Goal: Task Accomplishment & Management: Use online tool/utility

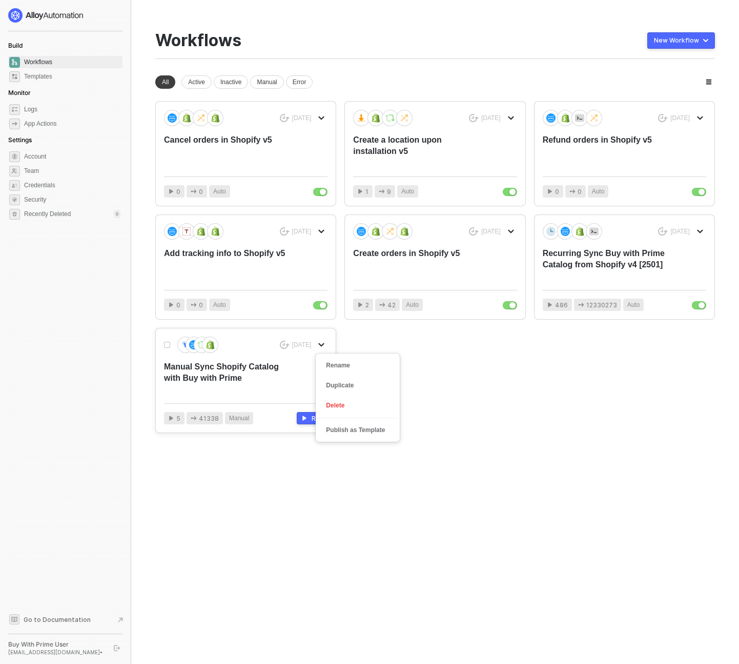
click at [319, 345] on icon "icon-arrow-down" at bounding box center [321, 345] width 6 height 6
click at [270, 368] on div "Manual Sync Shopify Catalog with Buy with Prime" at bounding box center [229, 378] width 131 height 34
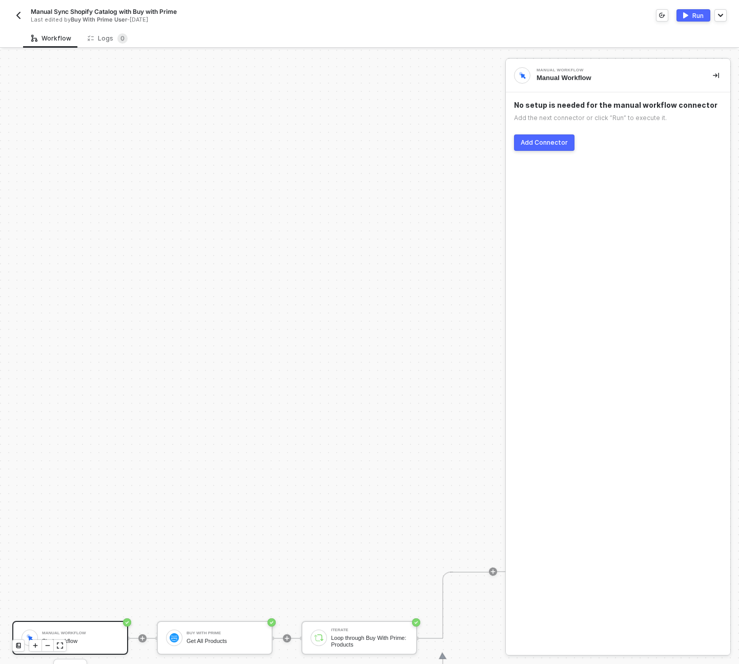
scroll to position [294, 0]
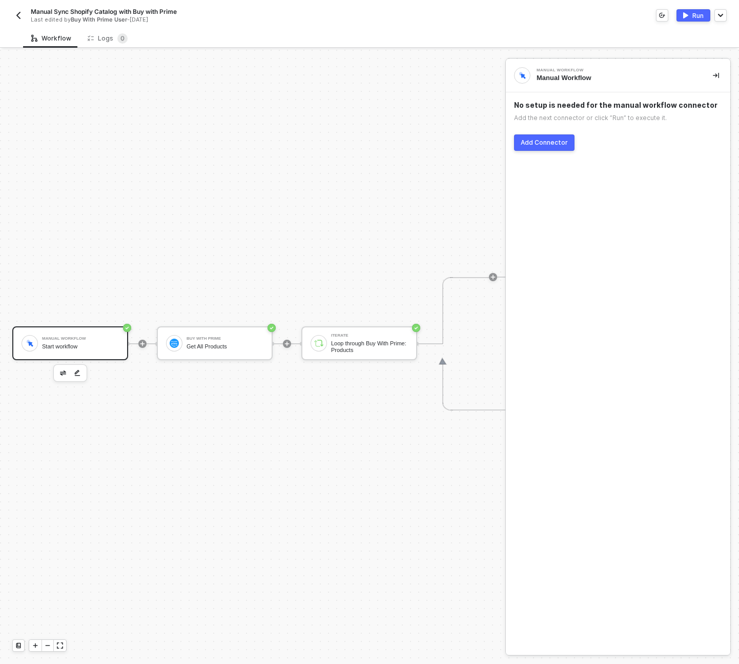
click at [342, 543] on div "Manual Workflow Start workflow Buy With Prime Get All Products Iterate Loop thr…" at bounding box center [562, 343] width 1124 height 1176
drag, startPoint x: 384, startPoint y: 489, endPoint x: 192, endPoint y: 460, distance: 193.5
click at [192, 460] on div "Manual Workflow Start workflow Buy With Prime Get All Products Iterate Loop thr…" at bounding box center [562, 343] width 1124 height 1176
drag, startPoint x: 365, startPoint y: 424, endPoint x: 195, endPoint y: 396, distance: 171.5
click at [195, 396] on div "Manual Workflow Start workflow Buy With Prime Get All Products Iterate Loop thr…" at bounding box center [562, 343] width 1124 height 1176
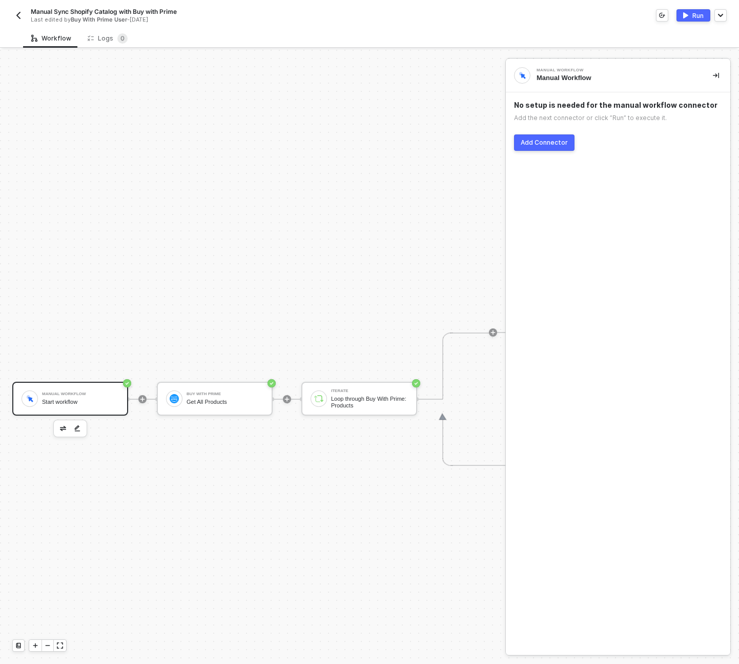
scroll to position [236, 0]
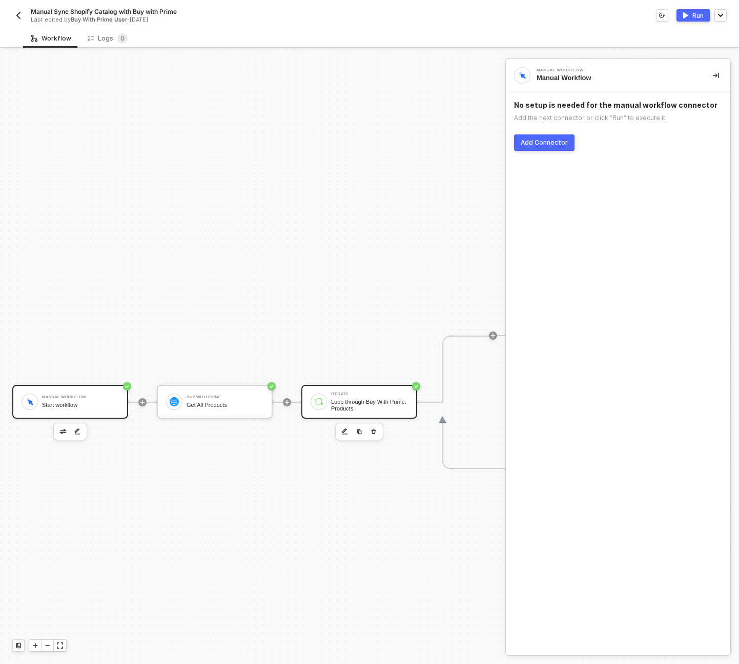
click at [379, 398] on div "Loop through Buy With Prime: Products" at bounding box center [369, 404] width 77 height 13
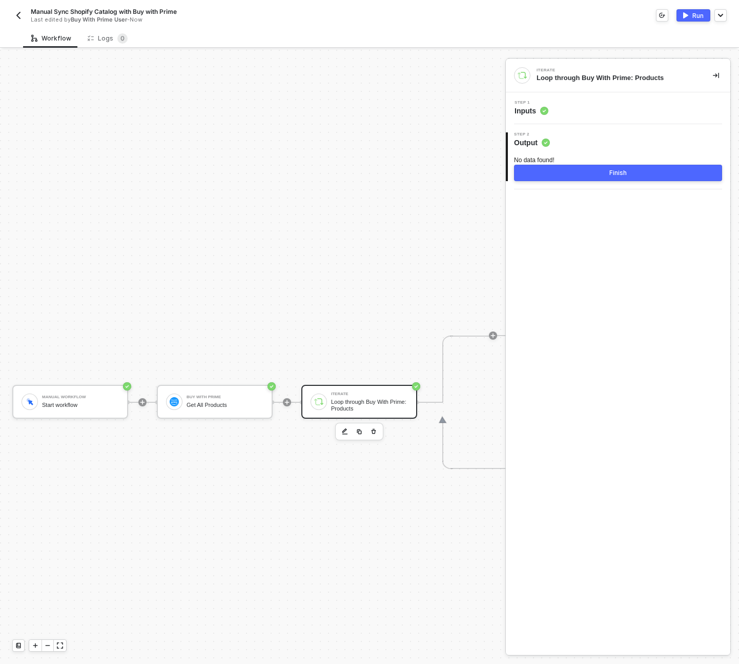
click at [470, 338] on icon at bounding box center [463, 401] width 51 height 133
click at [447, 442] on icon at bounding box center [463, 401] width 51 height 133
click at [7, 15] on div "Manual Sync Shopify Catalog with Buy with Prime Last edited by Buy With Prime U…" at bounding box center [369, 14] width 739 height 29
click at [13, 15] on button "button" at bounding box center [18, 15] width 12 height 12
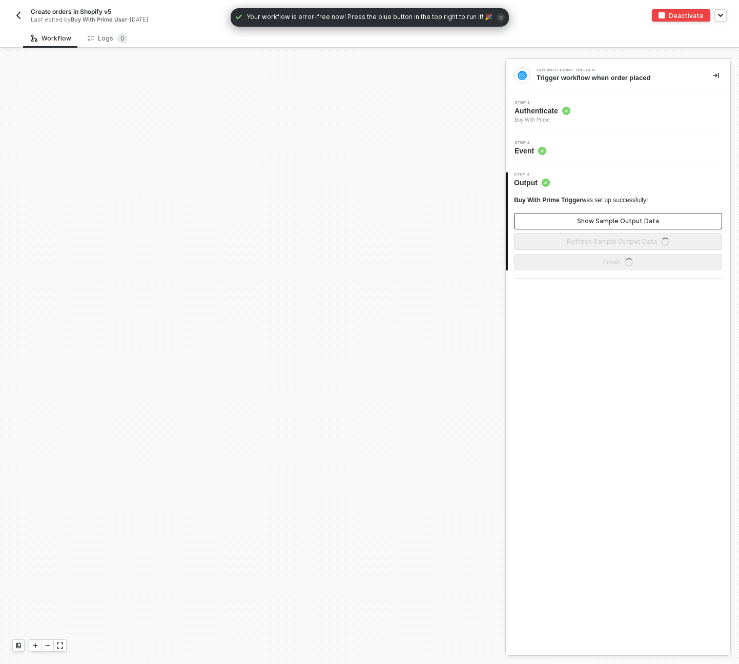
scroll to position [487, 0]
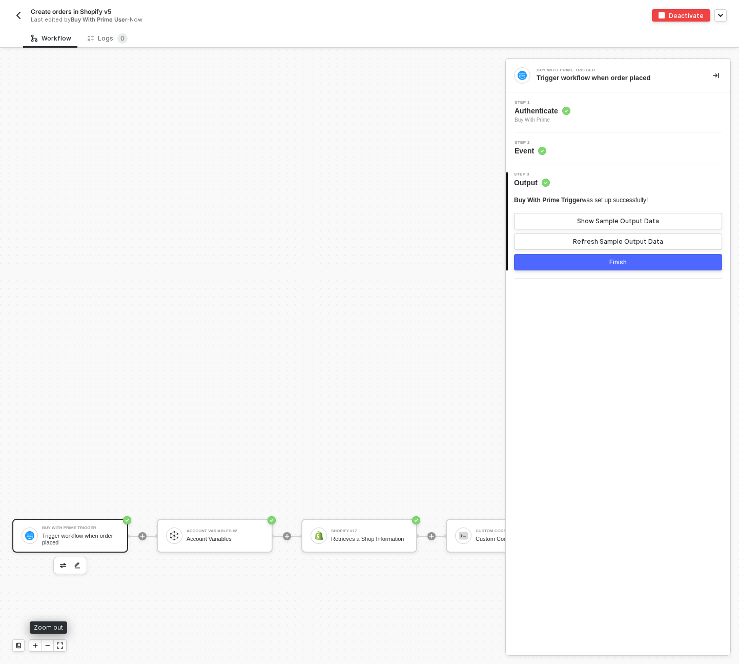
click at [51, 645] on div at bounding box center [48, 644] width 12 height 11
click at [49, 644] on icon "icon-minus" at bounding box center [48, 645] width 6 height 6
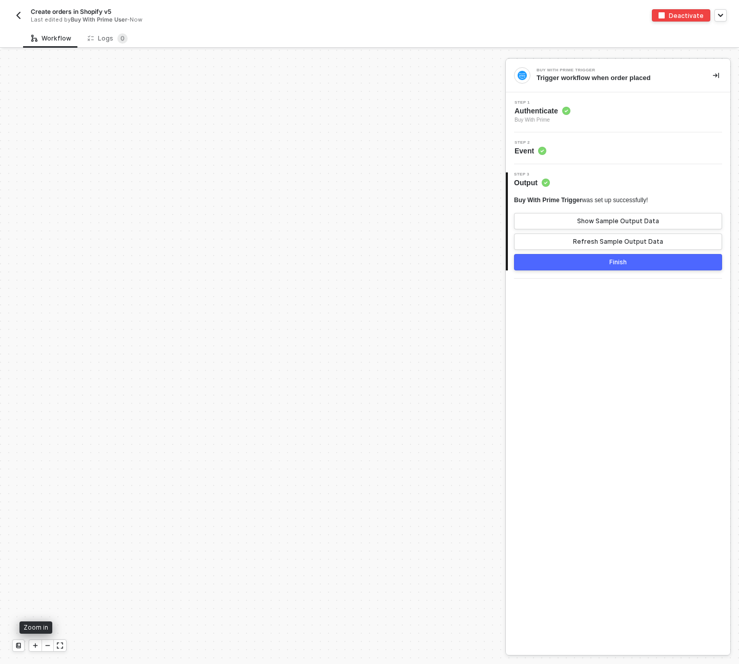
click at [38, 644] on icon "icon-play" at bounding box center [35, 645] width 6 height 6
click at [57, 645] on icon "icon-expand" at bounding box center [60, 645] width 6 height 6
click at [37, 644] on icon "icon-play" at bounding box center [35, 645] width 6 height 6
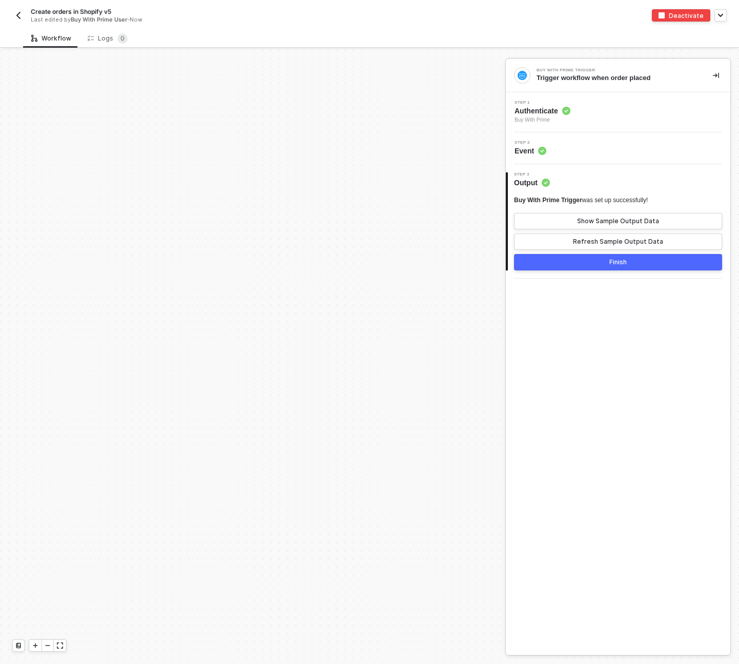
click at [24, 20] on button "button" at bounding box center [18, 15] width 12 height 12
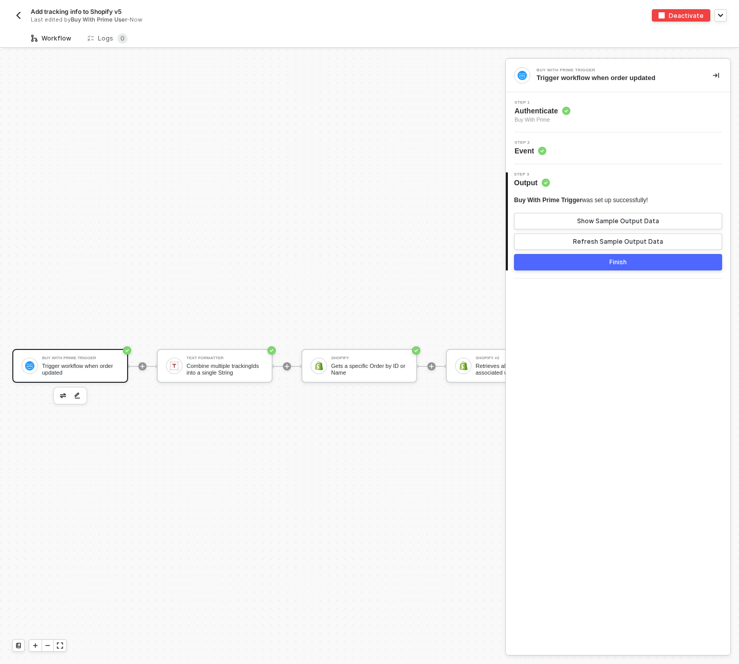
scroll to position [27, 0]
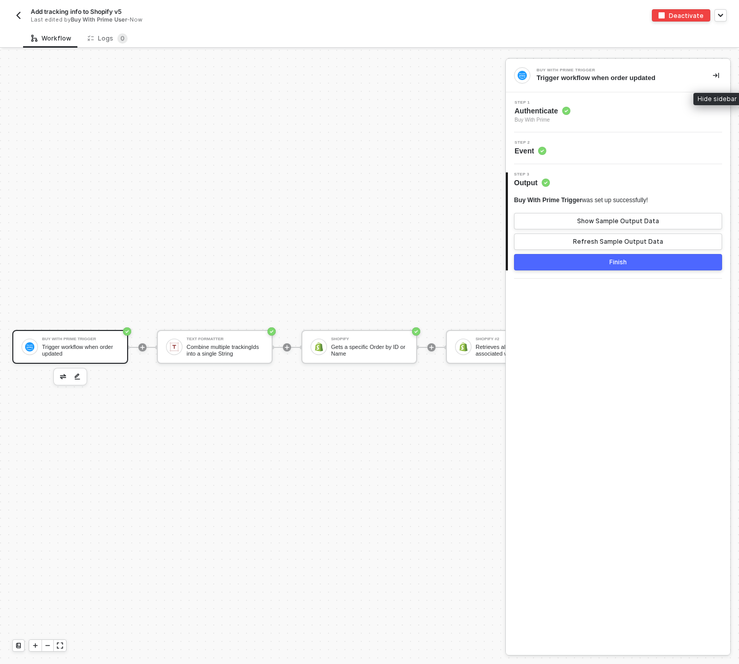
click at [719, 75] on icon "icon-collapse-right" at bounding box center [716, 76] width 6 height 6
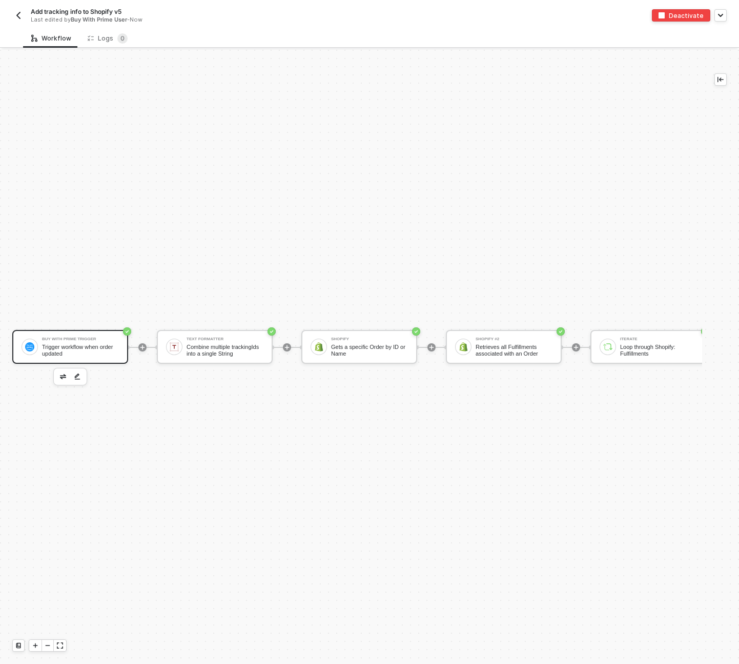
drag, startPoint x: 660, startPoint y: 405, endPoint x: 569, endPoint y: 403, distance: 90.8
click at [569, 403] on div "Buy With Prime Trigger Trigger workflow when order updated Text Formatter Combi…" at bounding box center [500, 347] width 1001 height 633
click at [515, 347] on div "Retrieves all Fulfillments associated with an Order" at bounding box center [514, 350] width 77 height 13
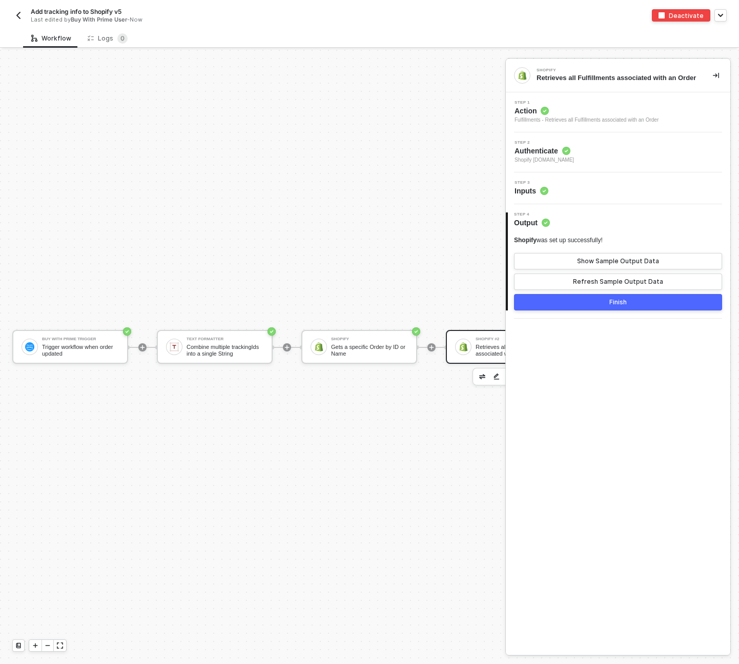
click at [18, 19] on img "button" at bounding box center [18, 15] width 8 height 8
